Goal: Check status

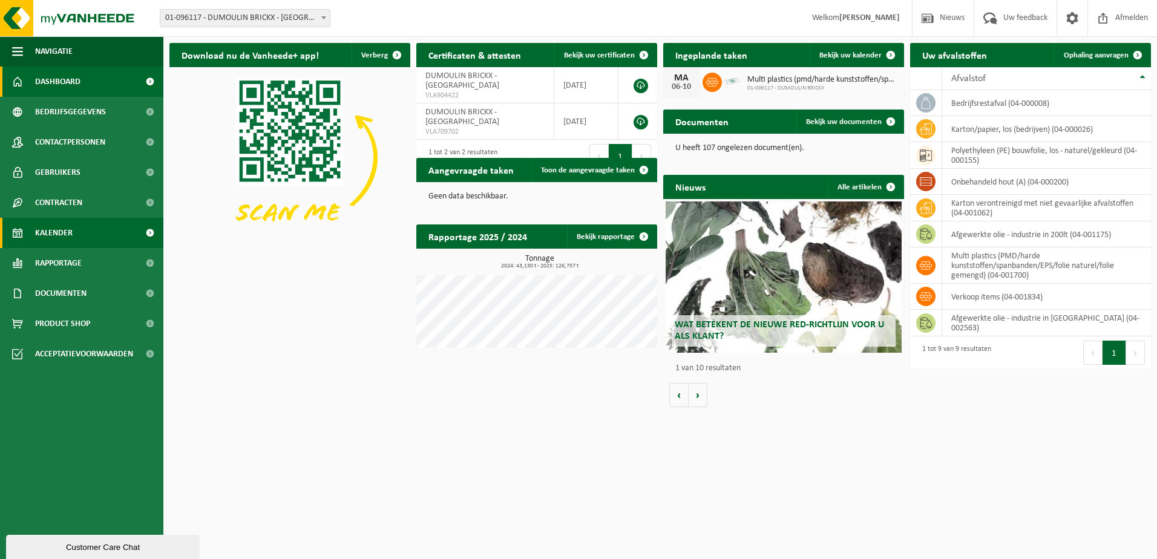
click at [99, 226] on link "Kalender" at bounding box center [81, 233] width 163 height 30
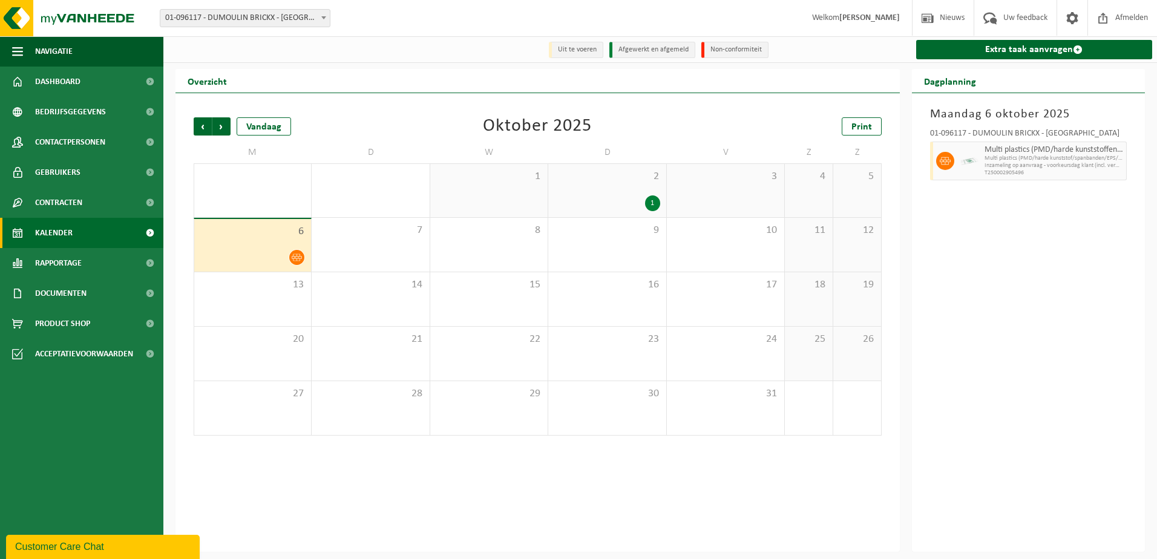
click at [656, 198] on div "1" at bounding box center [652, 203] width 15 height 16
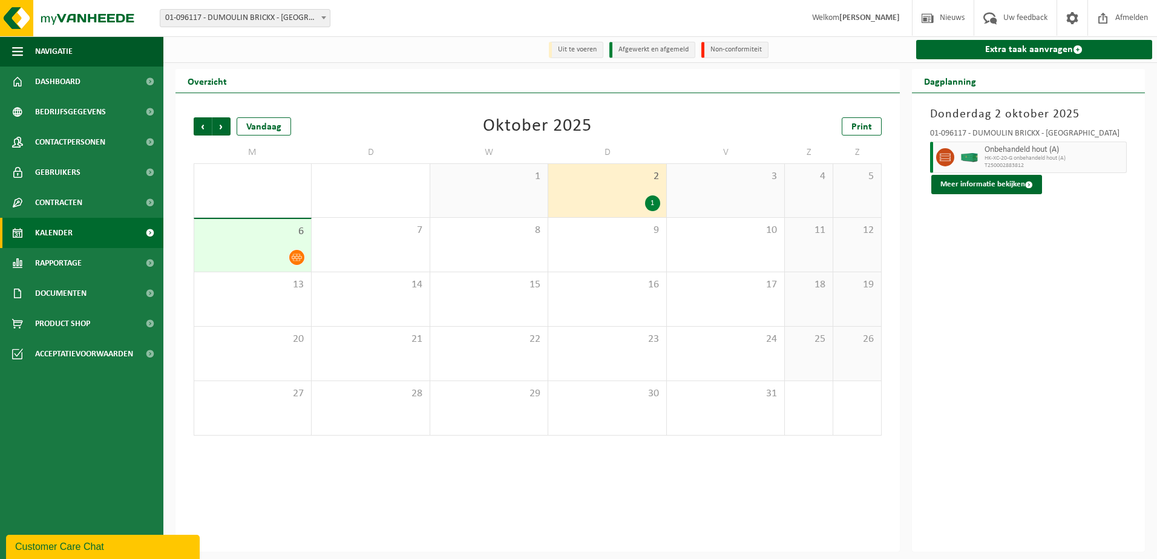
click at [296, 229] on span "6" at bounding box center [252, 231] width 105 height 13
